Goal: Transaction & Acquisition: Purchase product/service

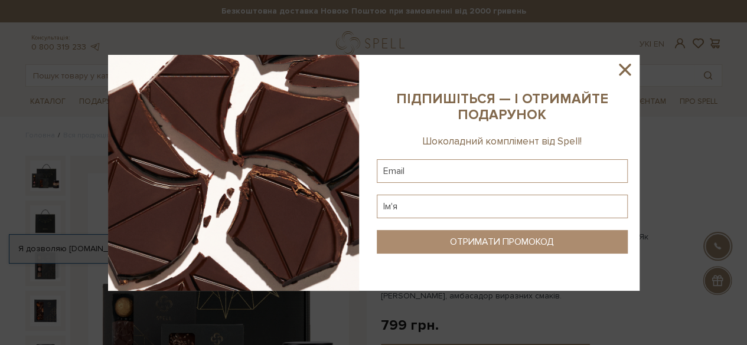
click at [625, 72] on icon at bounding box center [625, 70] width 20 height 20
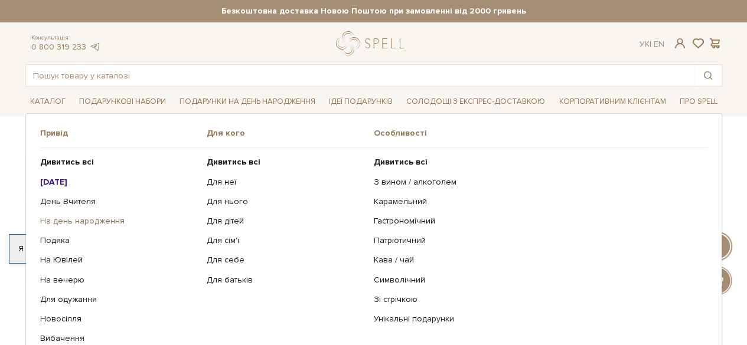
click at [81, 223] on link "На день народження" at bounding box center [119, 221] width 158 height 11
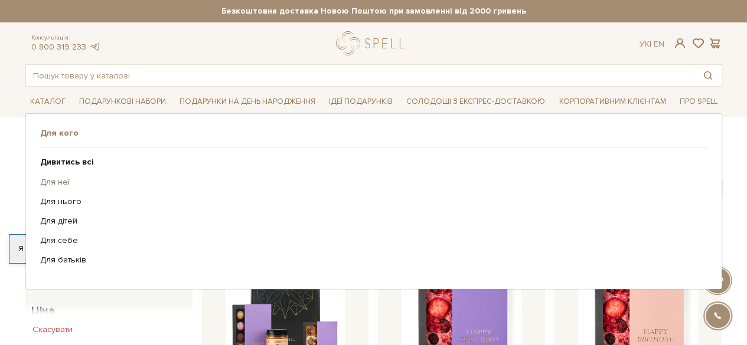
click at [58, 181] on link "Для неї" at bounding box center [369, 182] width 658 height 11
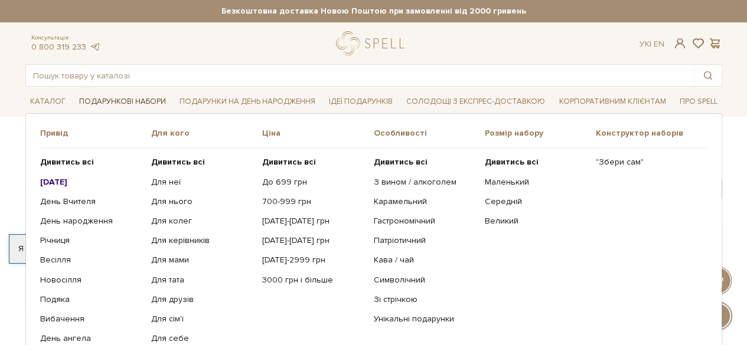
click at [128, 105] on link "Подарункові набори" at bounding box center [122, 102] width 96 height 18
click at [172, 181] on link "Для неї" at bounding box center [202, 182] width 102 height 11
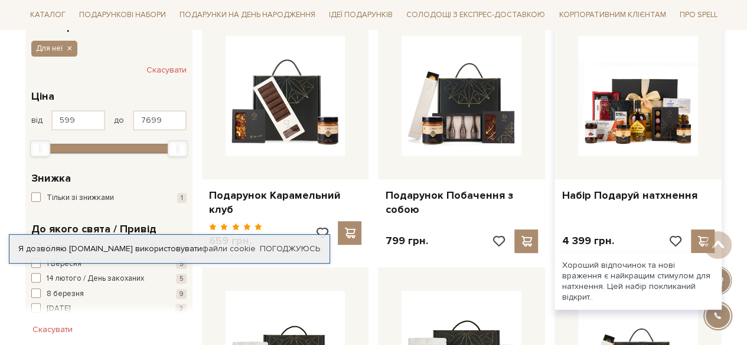
scroll to position [194, 0]
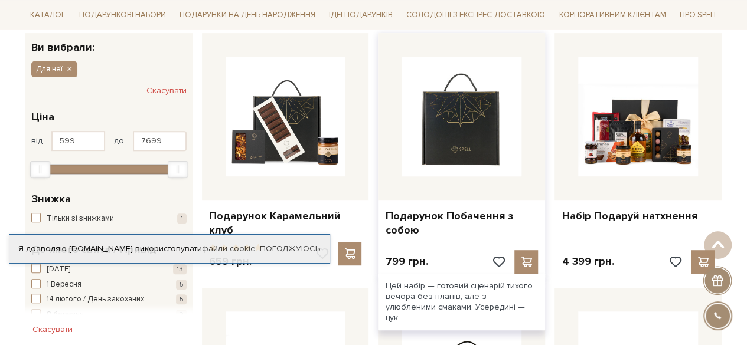
click at [470, 141] on img at bounding box center [462, 117] width 120 height 120
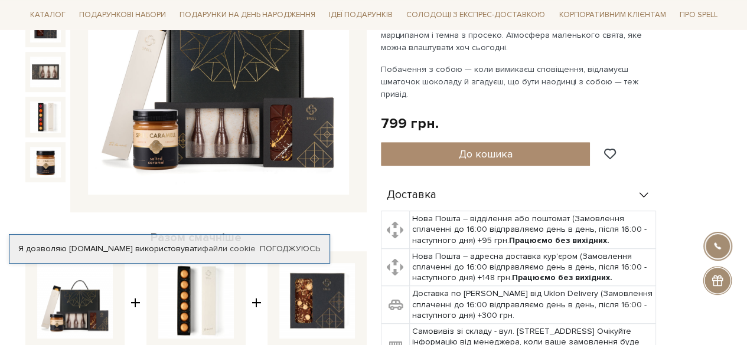
scroll to position [252, 0]
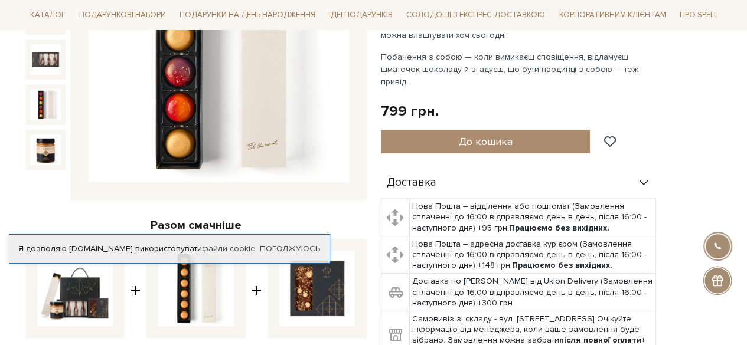
click at [43, 79] on div at bounding box center [45, 60] width 40 height 40
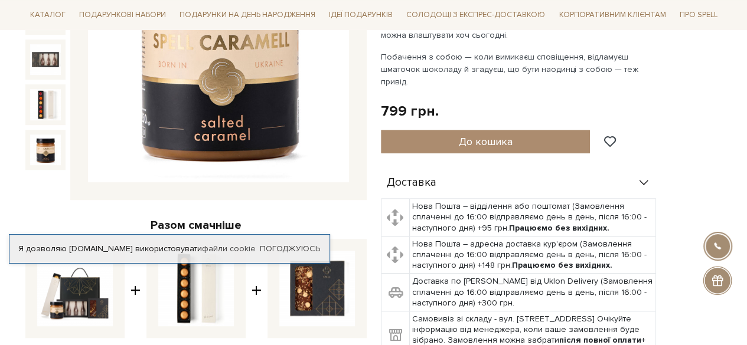
click at [53, 311] on img at bounding box center [75, 289] width 76 height 76
checkbox input "false"
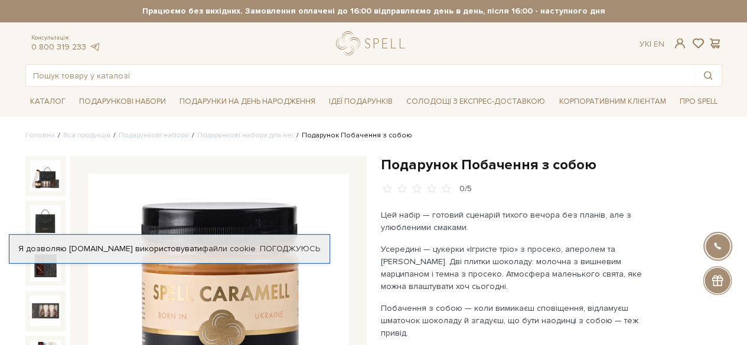
scroll to position [478, 0]
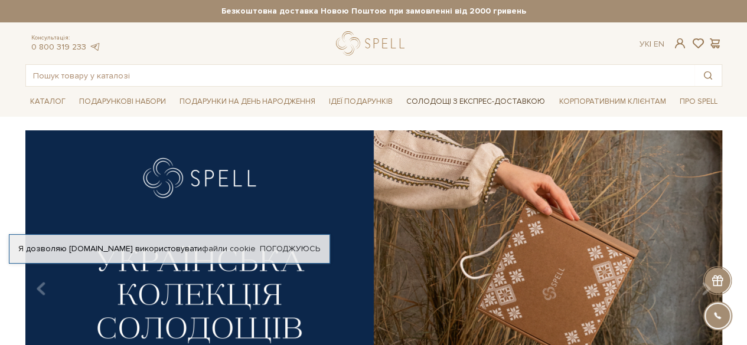
click at [493, 102] on link "Солодощі з експрес-доставкою" at bounding box center [476, 102] width 148 height 20
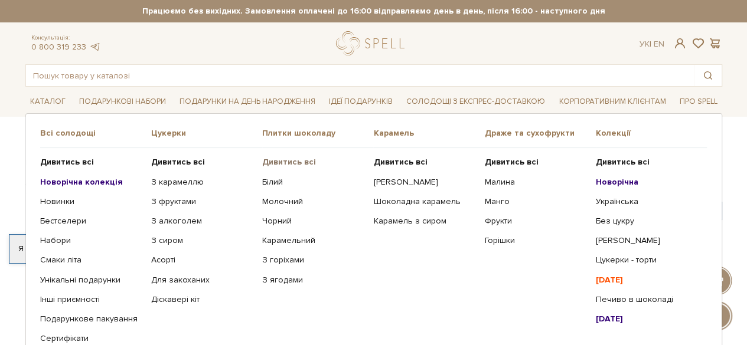
click at [280, 160] on b "Дивитись всі" at bounding box center [289, 162] width 54 height 10
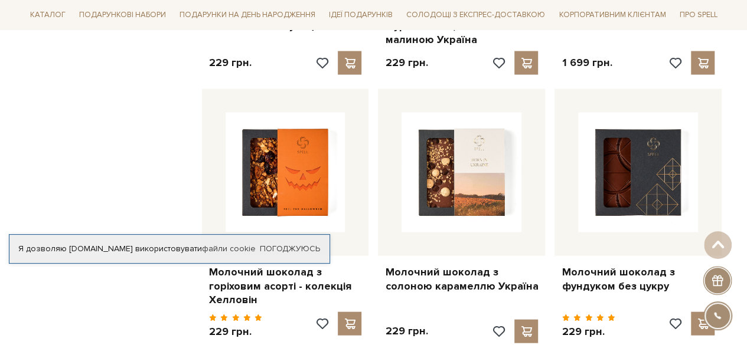
scroll to position [1219, 0]
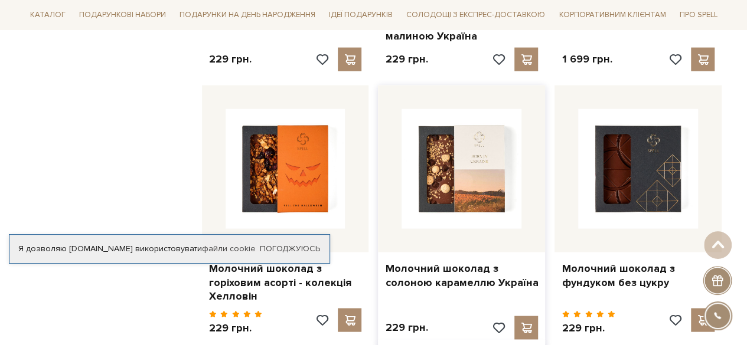
click at [464, 165] on img at bounding box center [462, 169] width 120 height 120
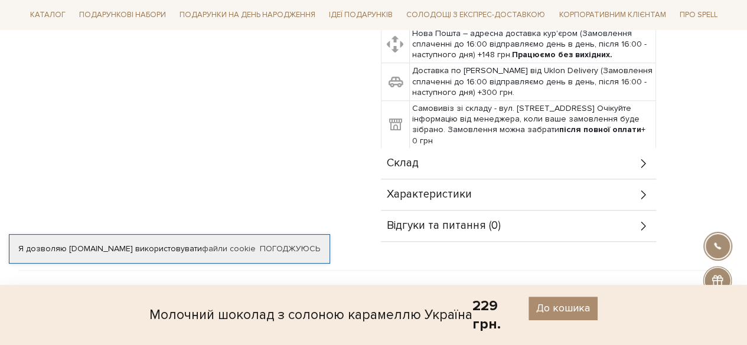
scroll to position [600, 0]
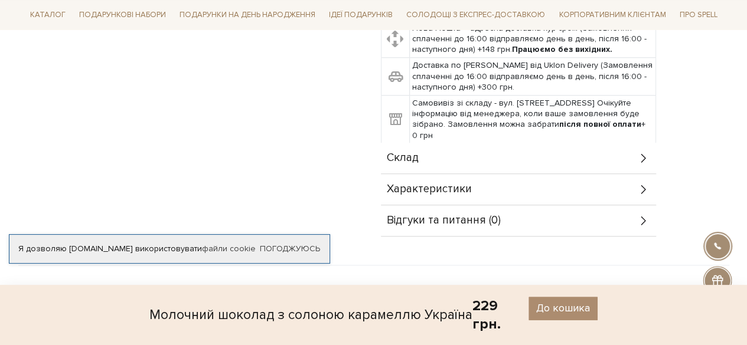
click at [640, 152] on icon at bounding box center [643, 158] width 13 height 13
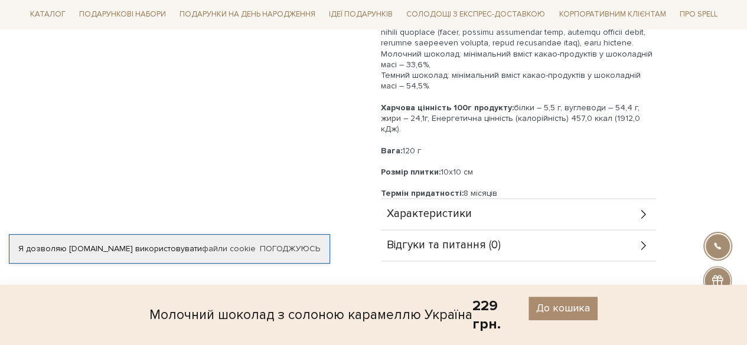
scroll to position [854, 0]
click at [459, 209] on span "Характеристики" at bounding box center [429, 214] width 85 height 11
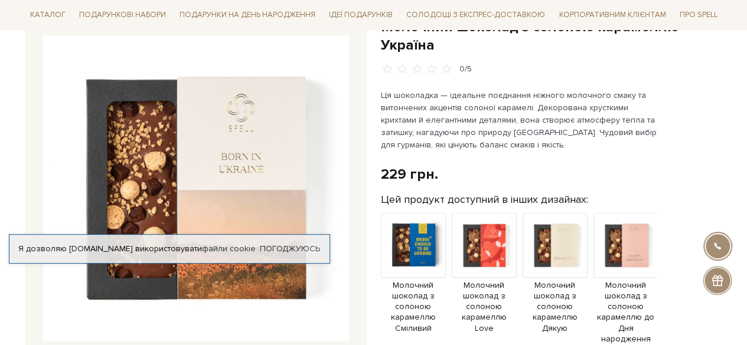
scroll to position [113, 0]
